Goal: Task Accomplishment & Management: Manage account settings

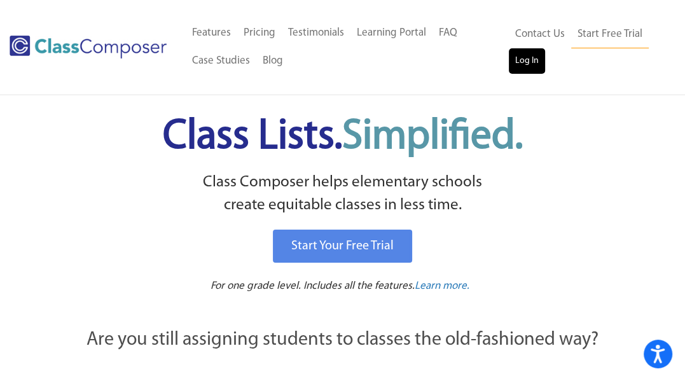
click at [309, 55] on ul "Home Old Features Pricing Testimonials Learning Portal FAQ Case Studies Blog Co…" at bounding box center [348, 47] width 324 height 56
click at [309, 62] on link "Log In" at bounding box center [526, 60] width 36 height 25
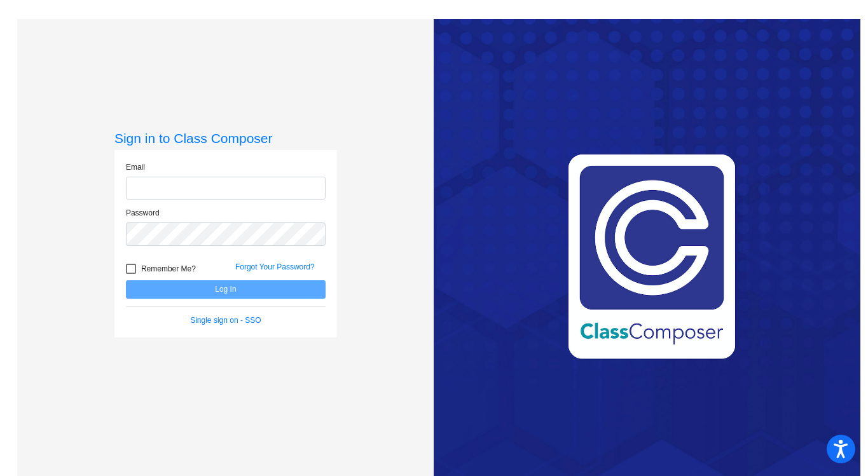
type input "[PERSON_NAME][EMAIL_ADDRESS][PERSON_NAME][DOMAIN_NAME]"
click at [240, 287] on button "Log In" at bounding box center [226, 289] width 200 height 18
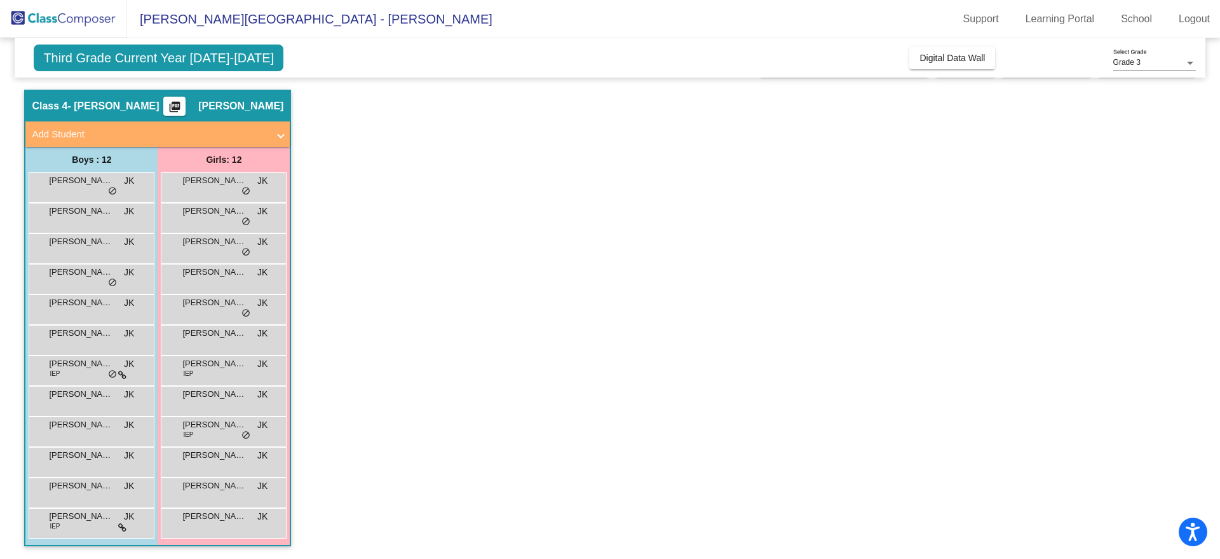
scroll to position [31, 0]
